Goal: Information Seeking & Learning: Learn about a topic

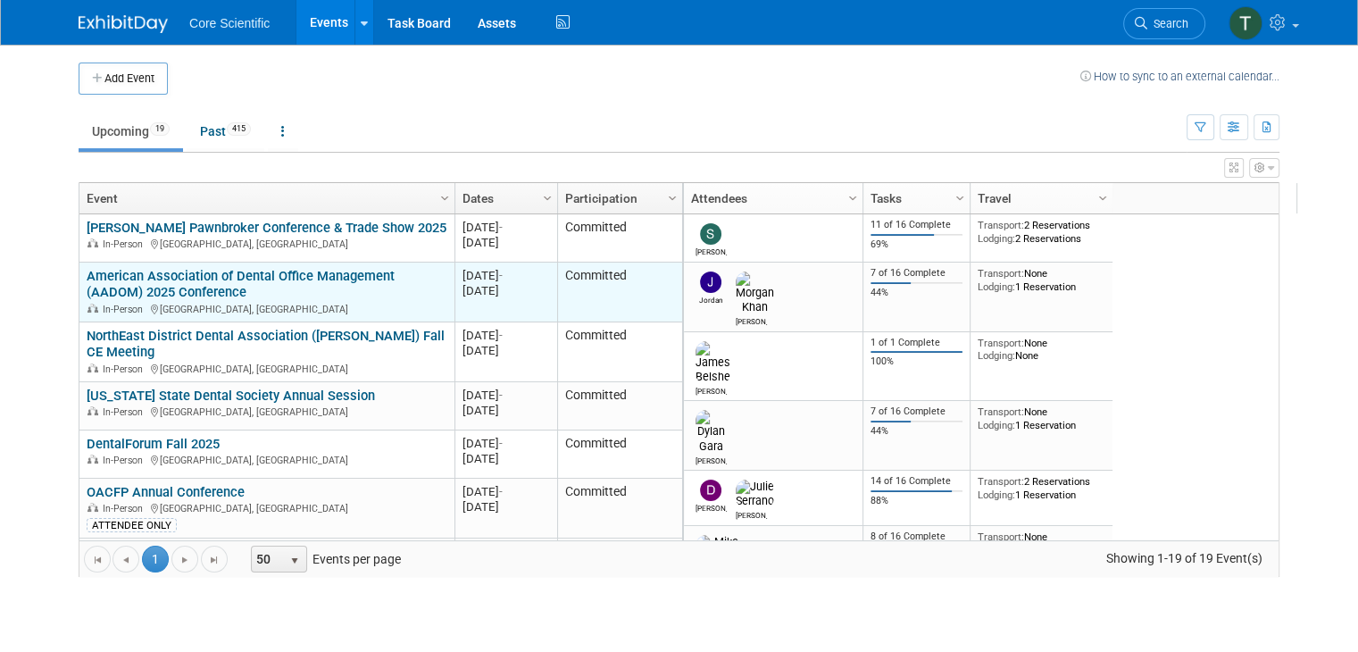
click at [190, 287] on link "American Association of Dental Office Management (AADOM) 2025 Conference" at bounding box center [241, 284] width 308 height 33
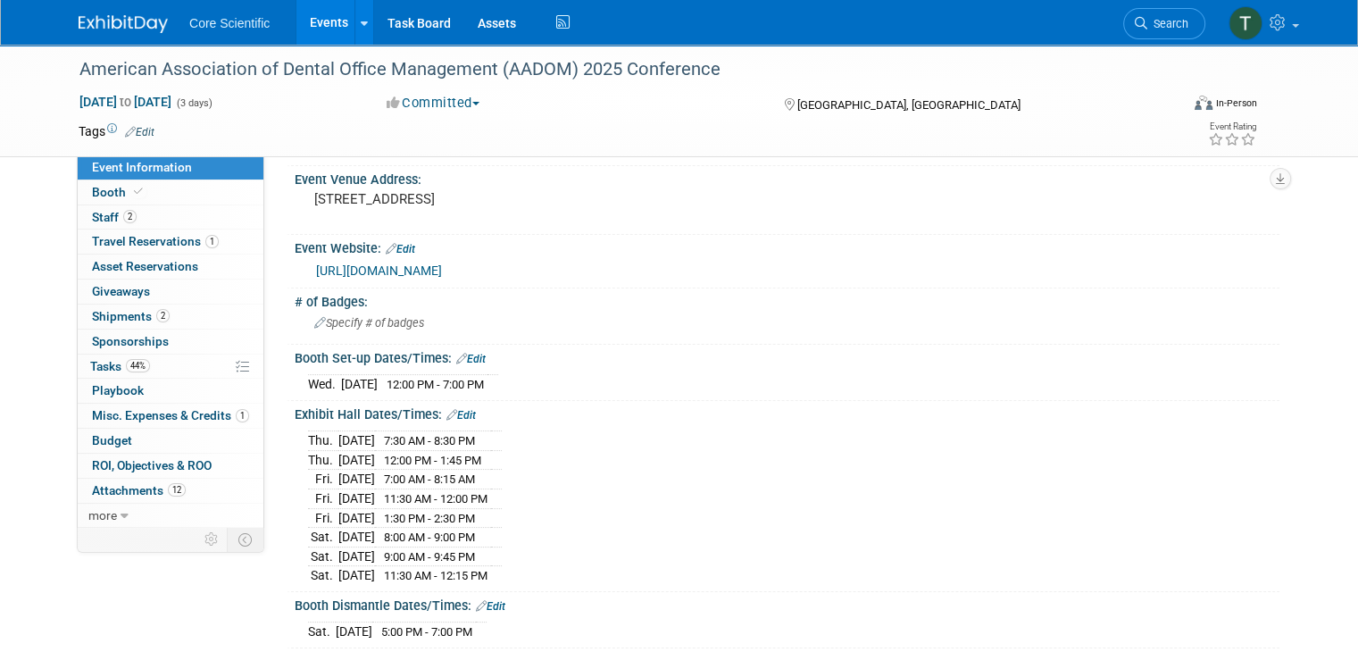
scroll to position [124, 0]
click at [90, 365] on span "Tasks 44%" at bounding box center [120, 366] width 60 height 14
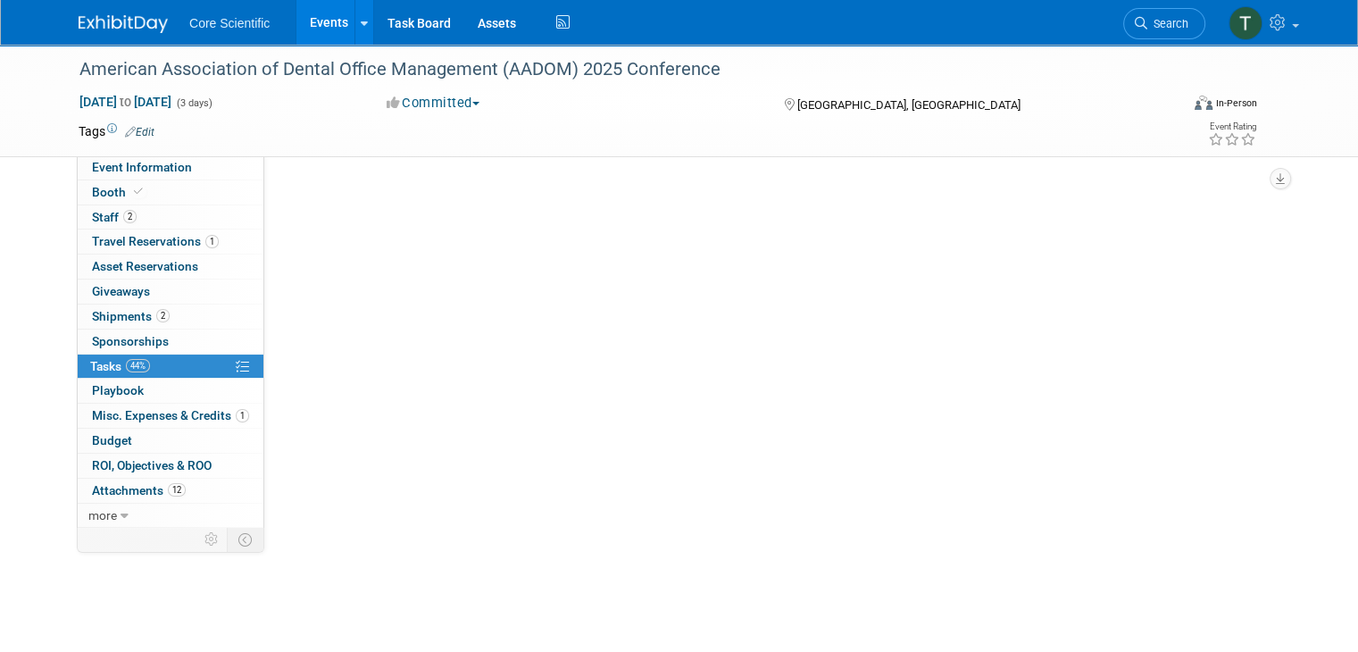
scroll to position [0, 0]
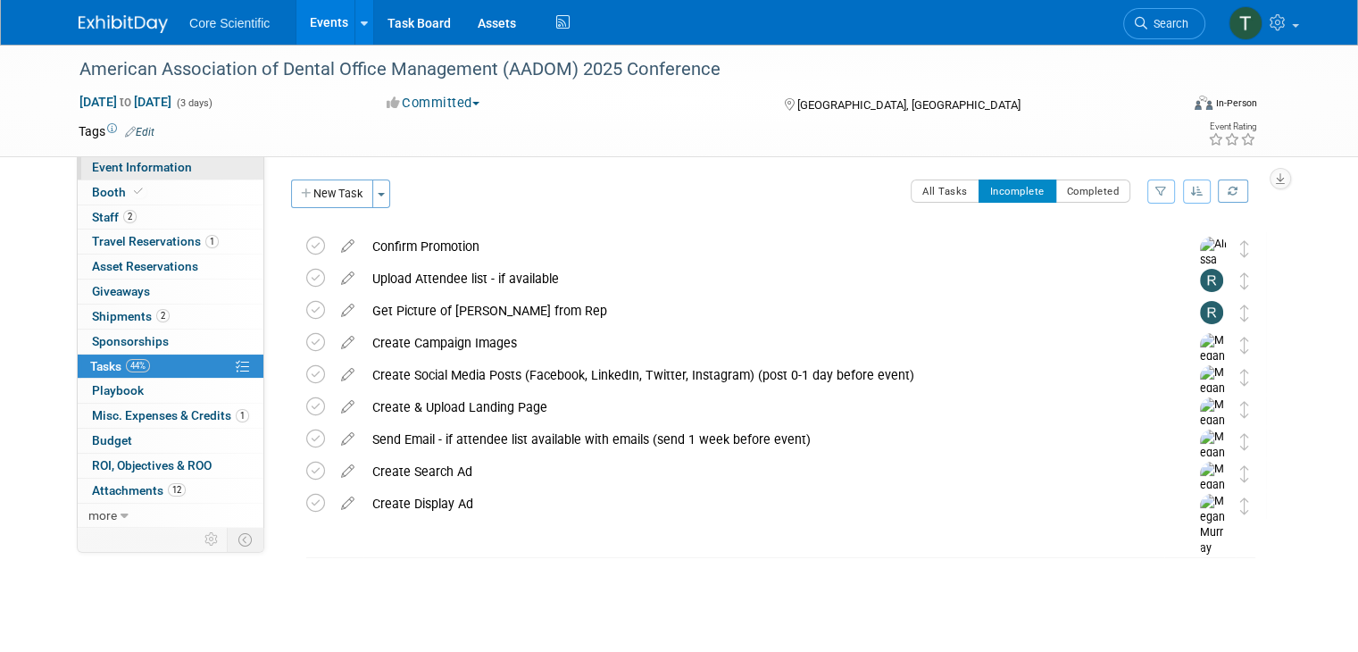
click at [121, 169] on span "Event Information" at bounding box center [142, 167] width 100 height 14
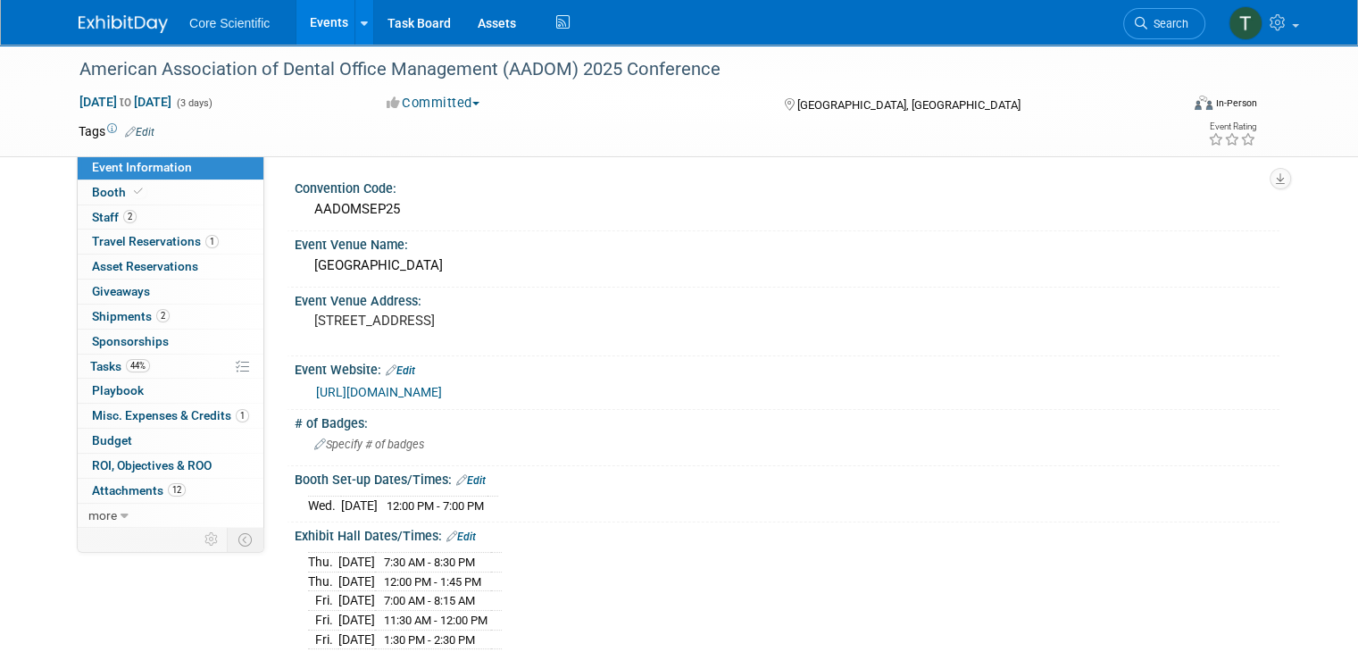
click at [195, 20] on span "Core Scientific" at bounding box center [229, 23] width 80 height 14
click at [137, 22] on img at bounding box center [123, 24] width 89 height 18
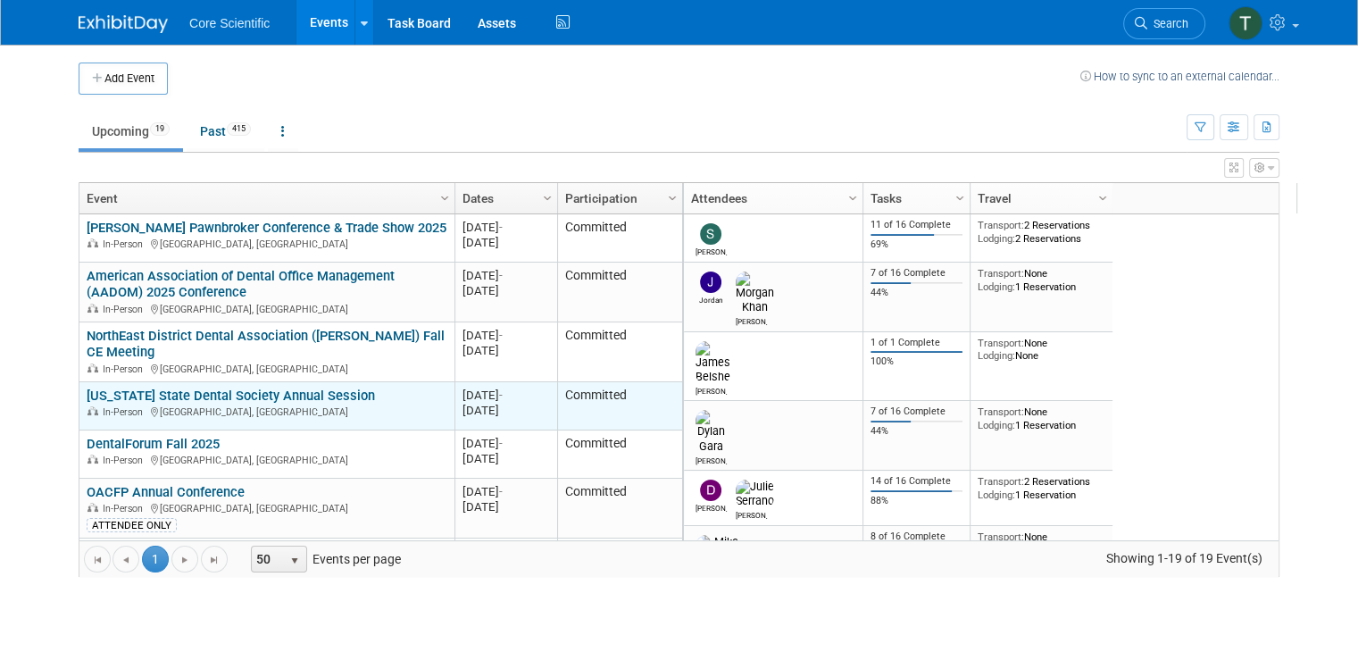
click at [249, 395] on link "[US_STATE] State Dental Society Annual Session" at bounding box center [231, 395] width 288 height 16
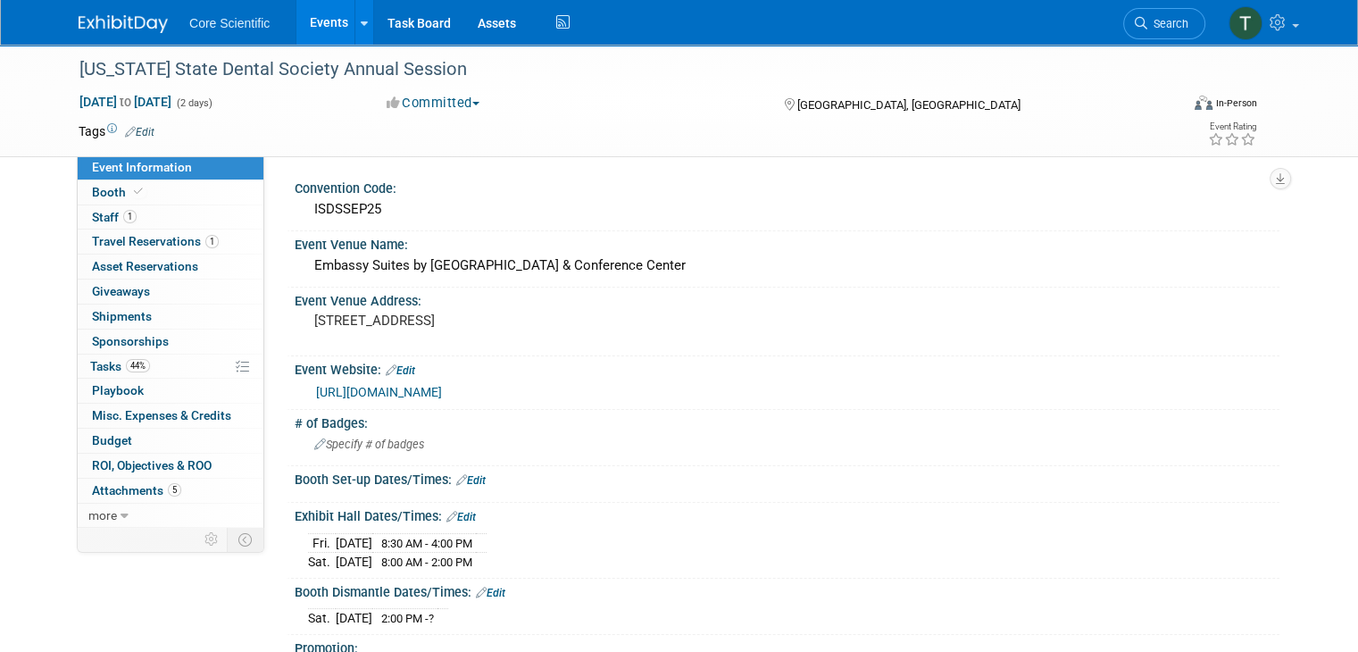
click at [442, 390] on link "[URL][DOMAIN_NAME]" at bounding box center [379, 392] width 126 height 14
